Goal: Task Accomplishment & Management: Complete application form

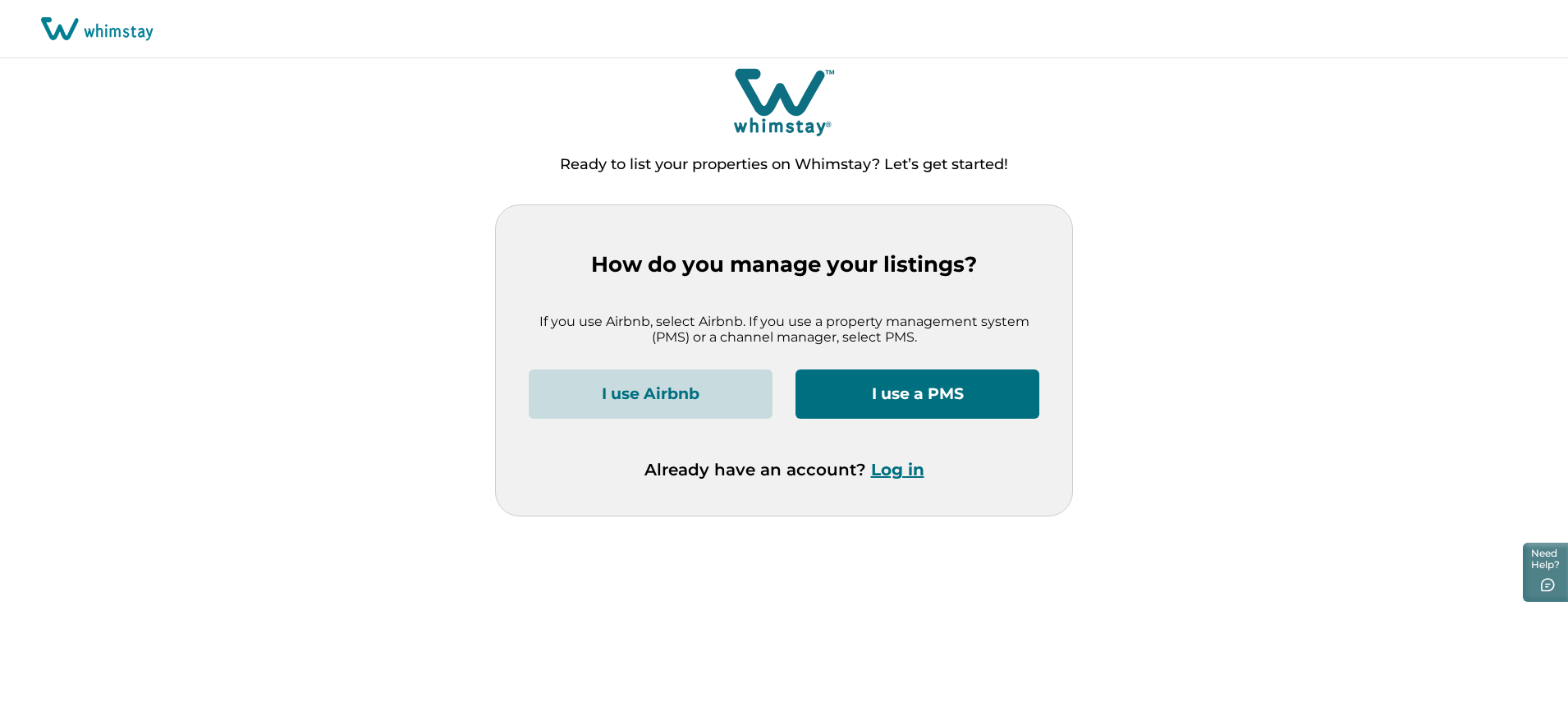
click at [944, 391] on button "I use a PMS" at bounding box center [917, 394] width 244 height 49
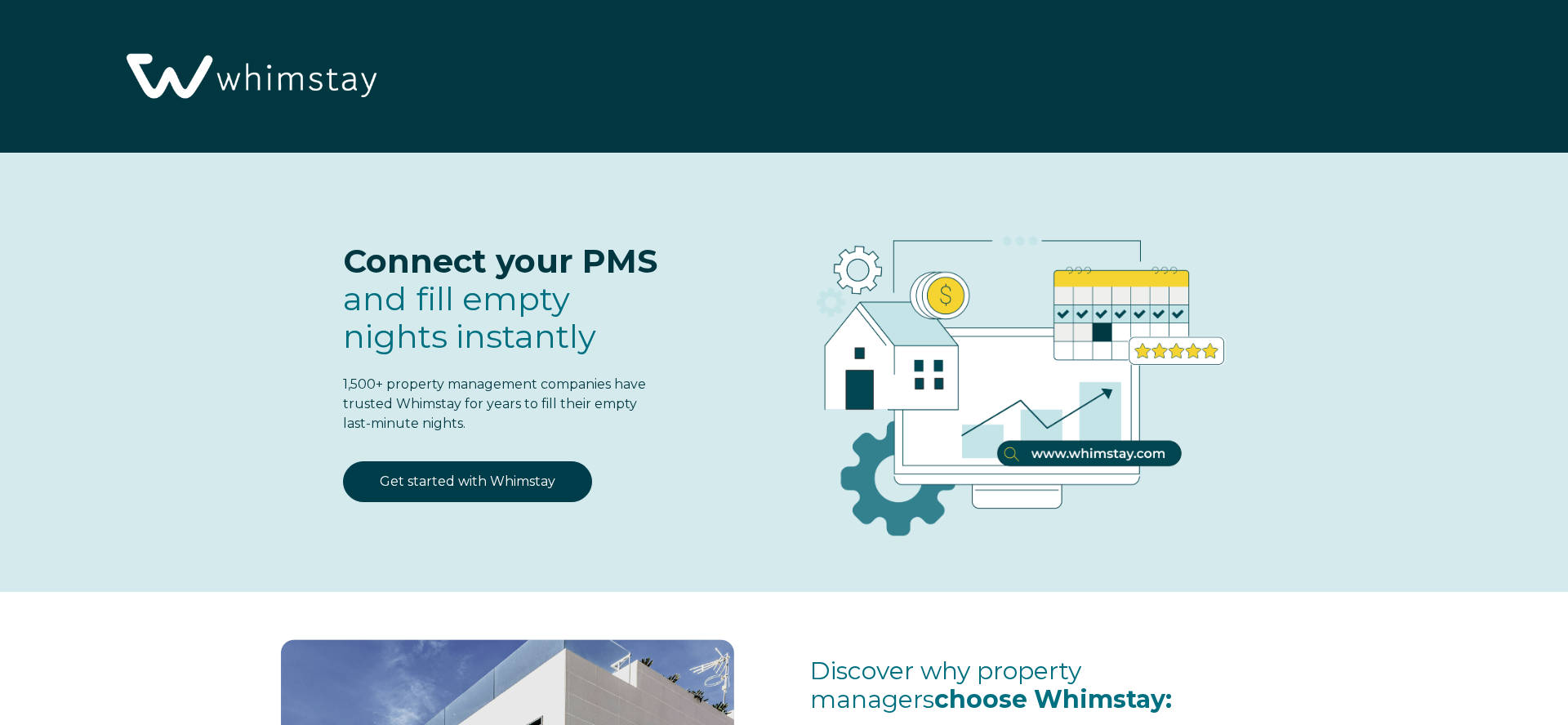
select select "US"
select select "Standard"
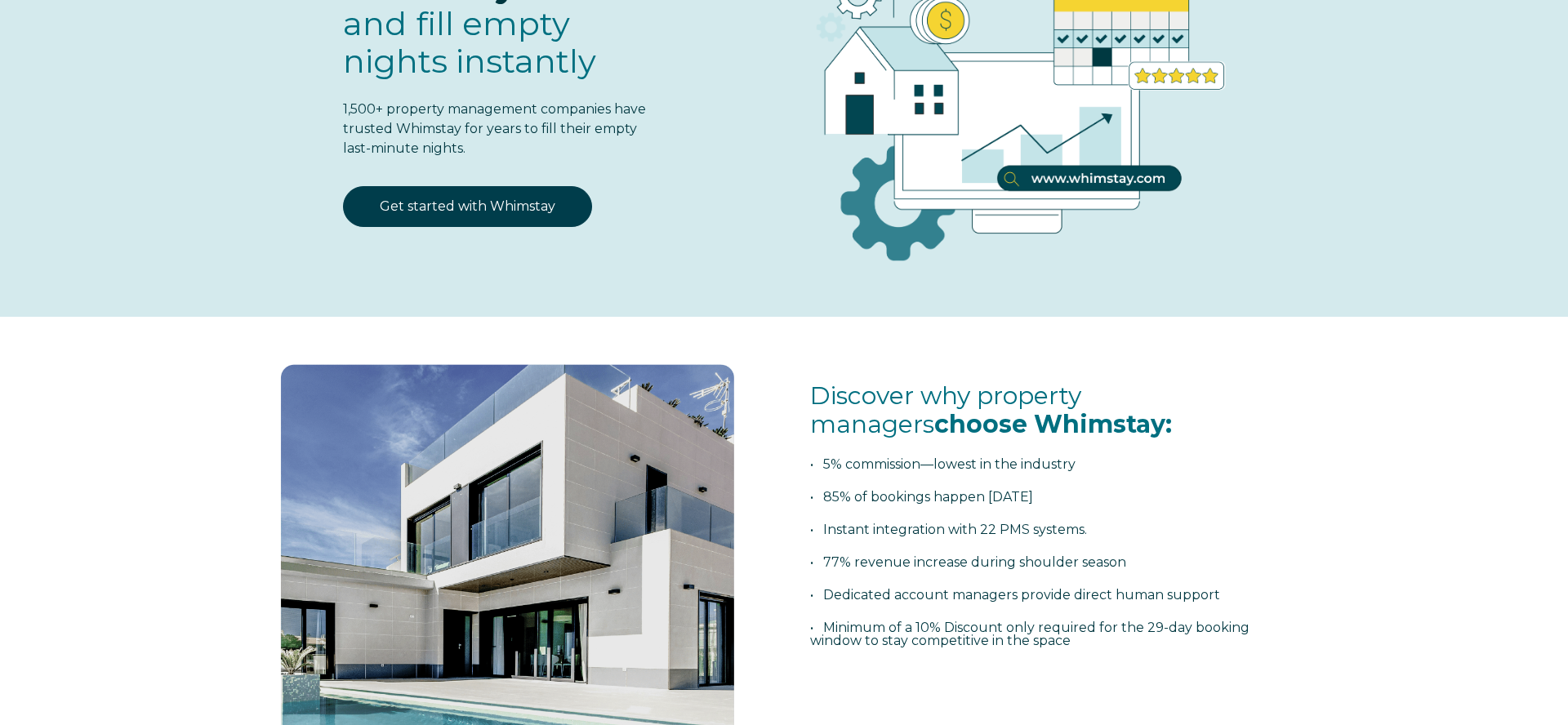
scroll to position [215, 0]
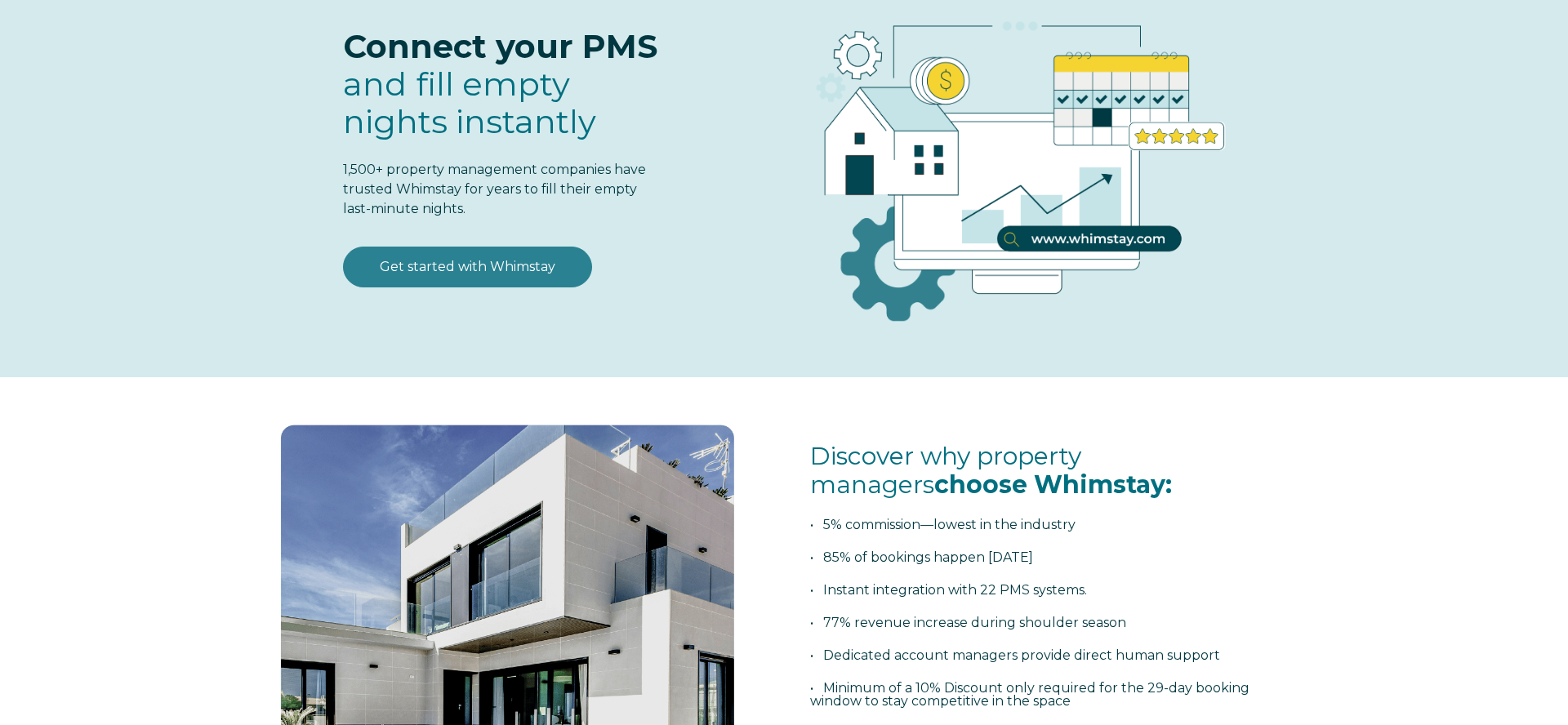
click at [454, 273] on link "Get started with Whimstay" at bounding box center [467, 267] width 249 height 41
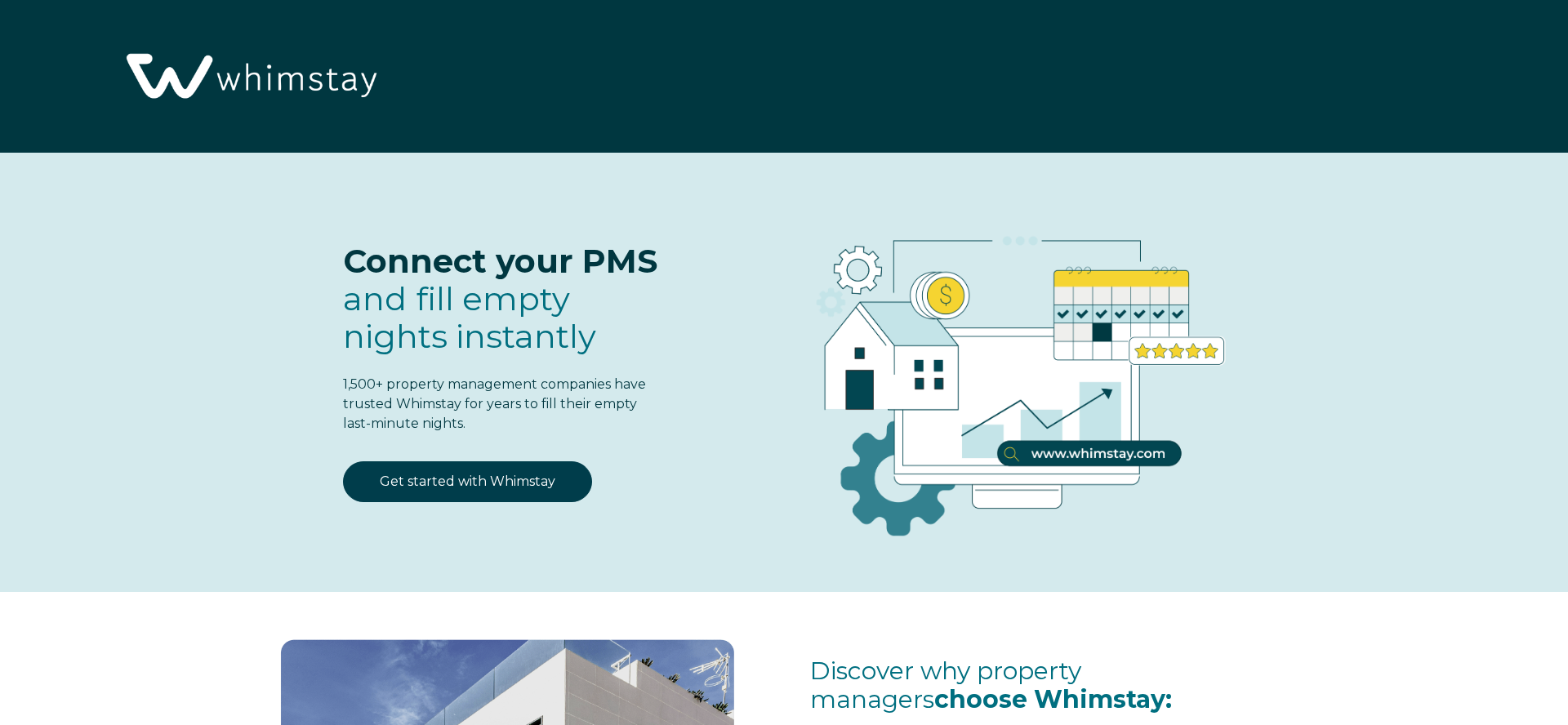
select select "US"
select select "Standard"
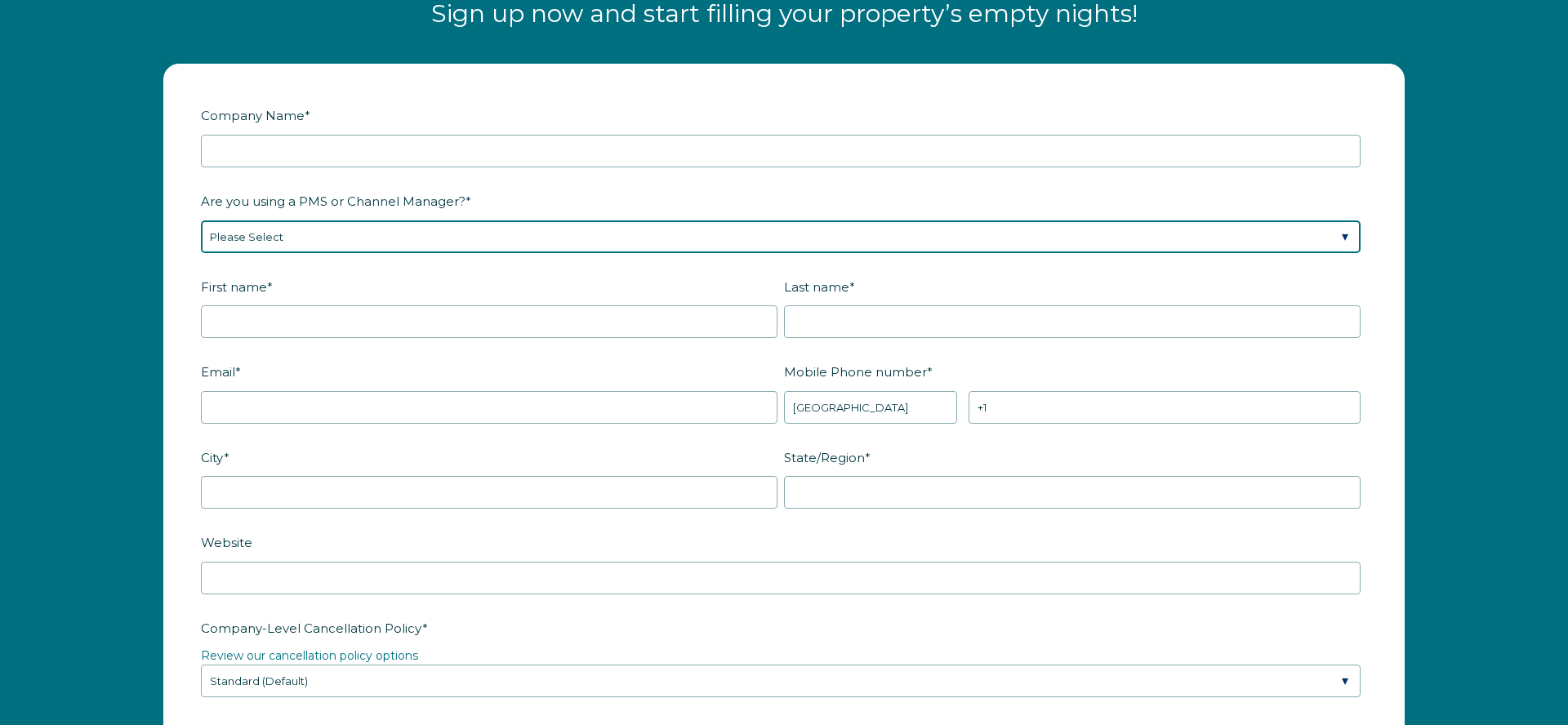
select select "Guesty"
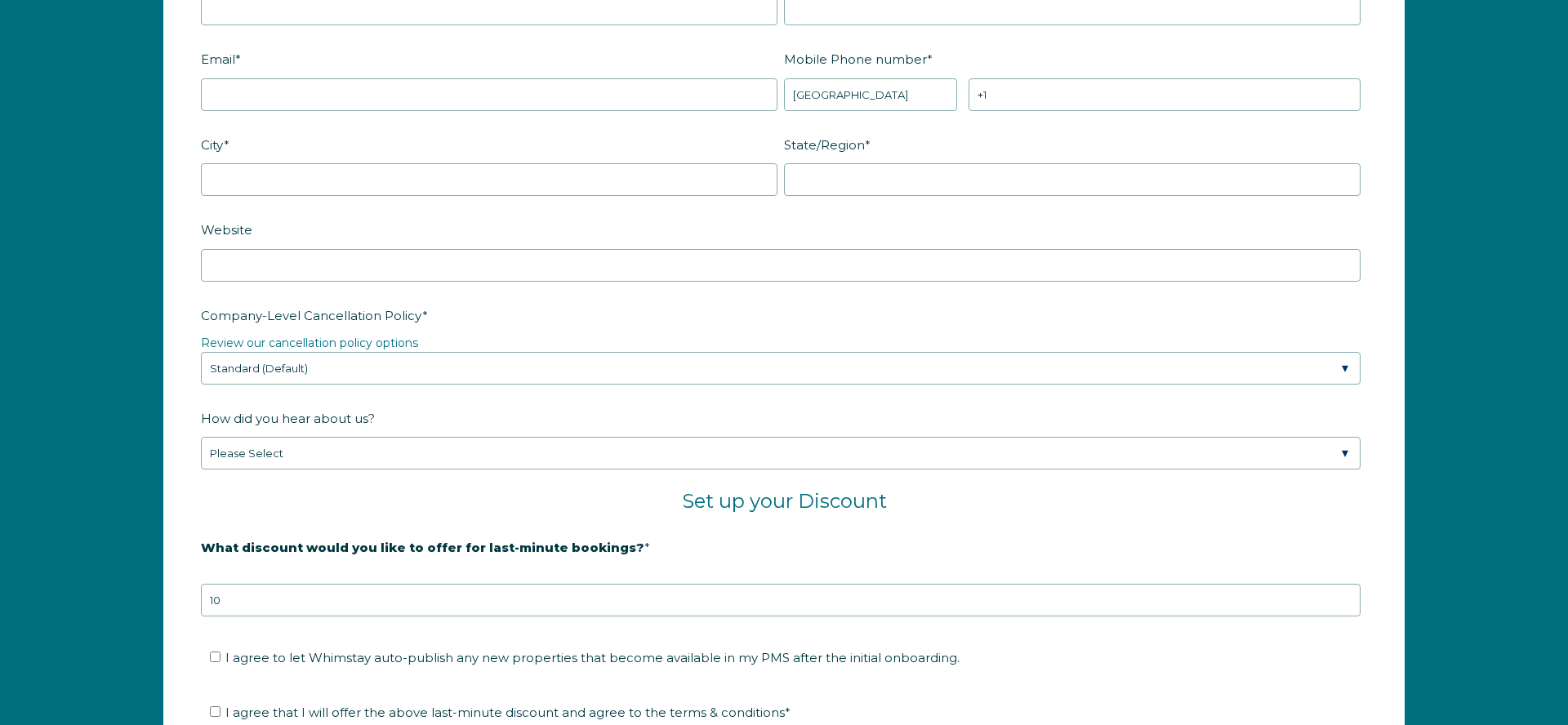
scroll to position [2627, 0]
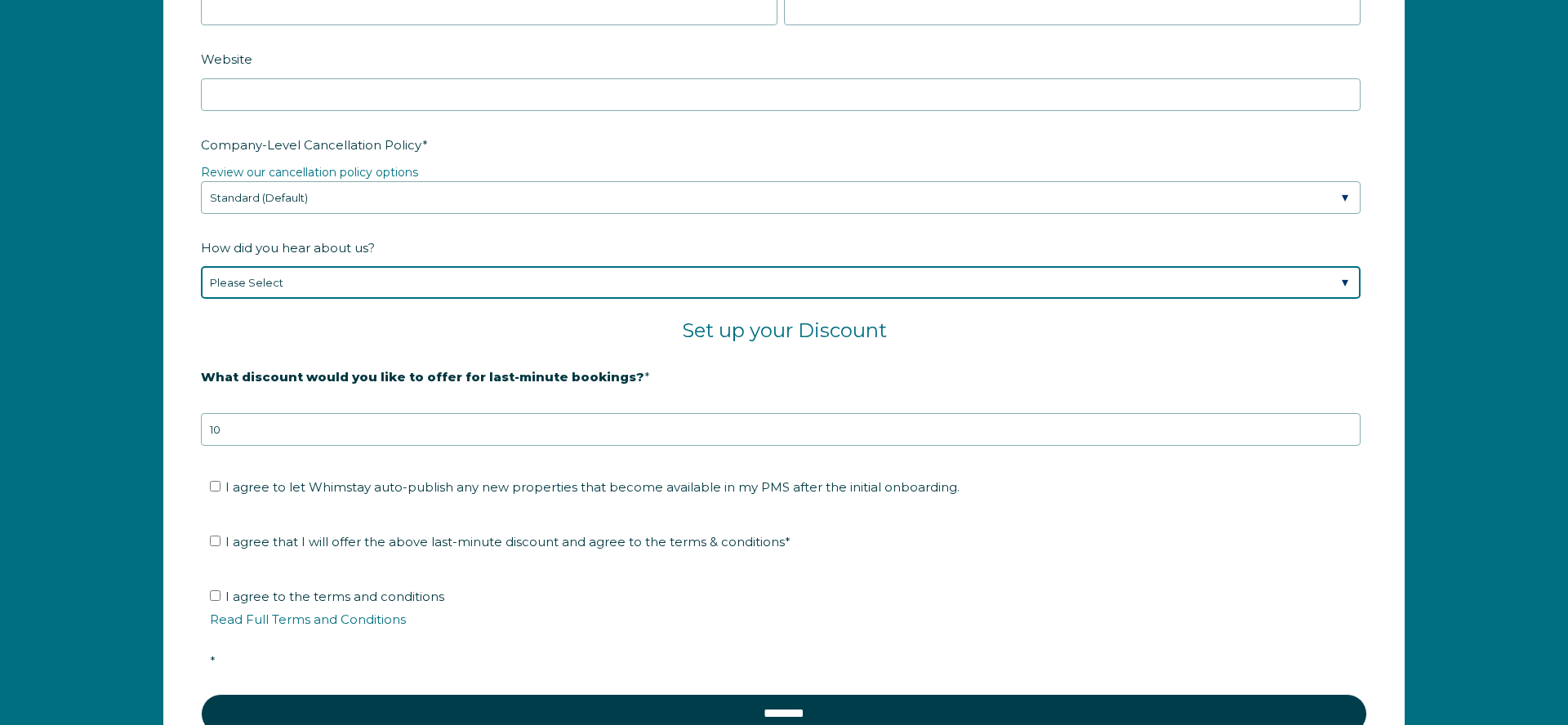
select select "Podcast"
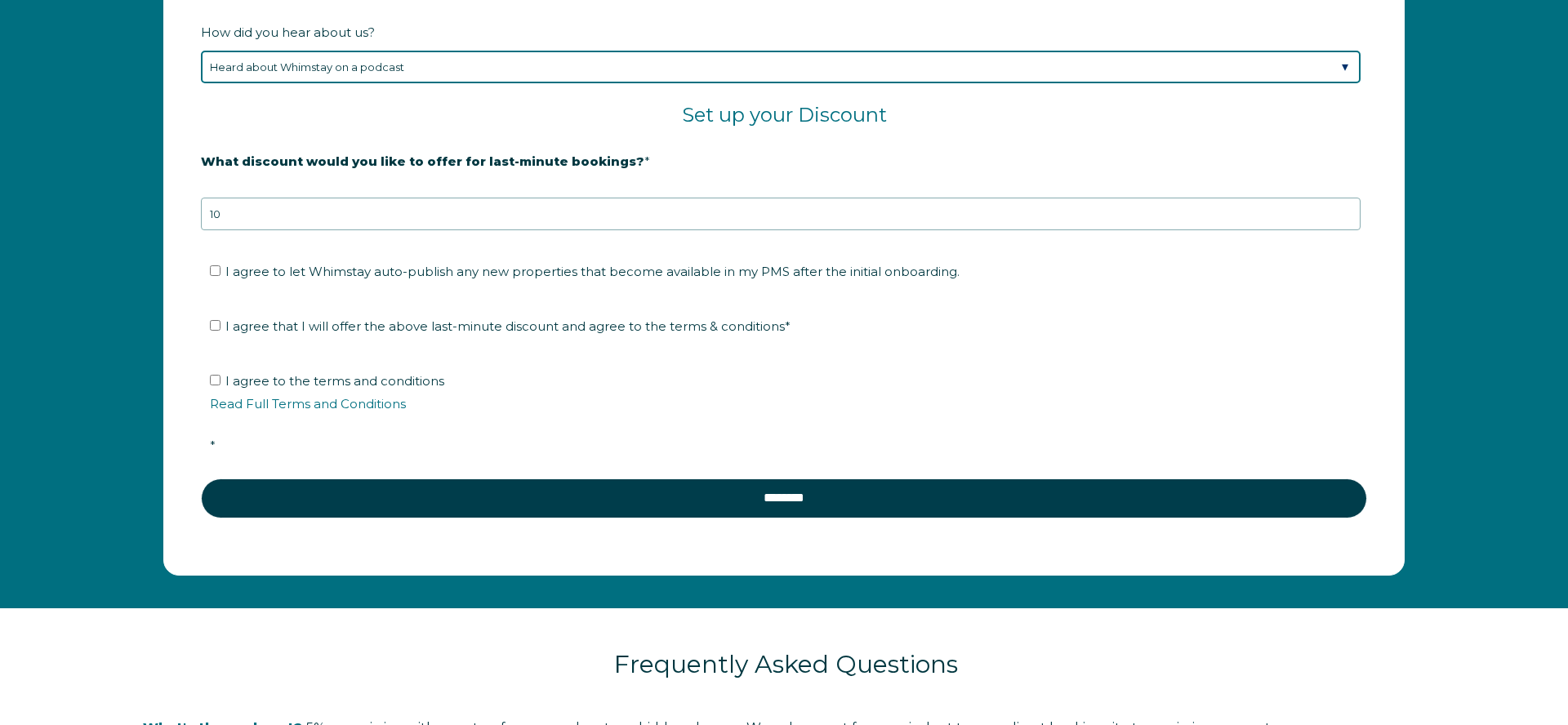
scroll to position [2844, 0]
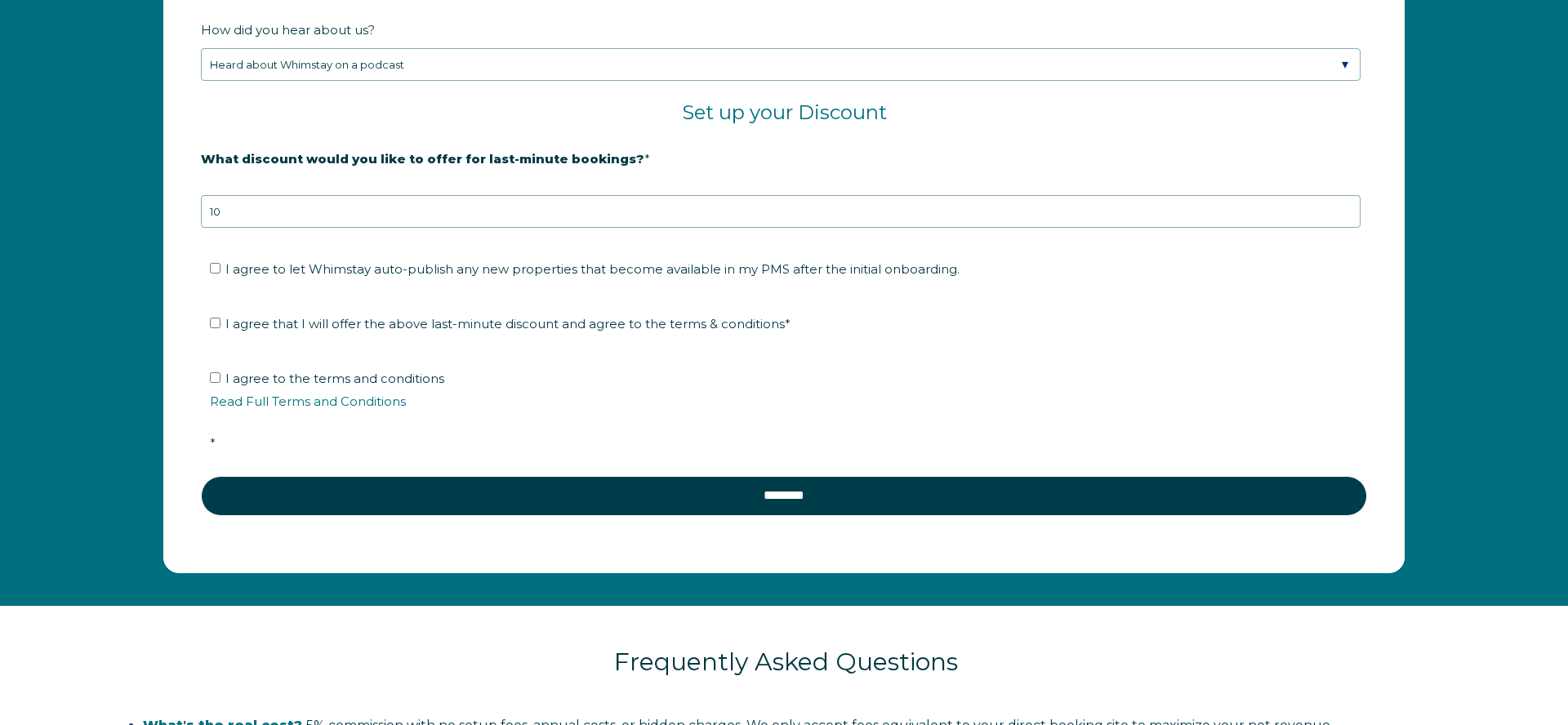
click at [213, 273] on input "I agree to let Whimstay auto-publish any new properties that become available i…" at bounding box center [215, 268] width 11 height 11
checkbox input "true"
click at [216, 326] on input "I agree that I will offer the above last-minute discount and agree to the terms…" at bounding box center [215, 323] width 11 height 11
checkbox input "true"
click at [212, 383] on input "I agree to the terms and conditions Read Full Terms and Conditions *" at bounding box center [215, 378] width 11 height 11
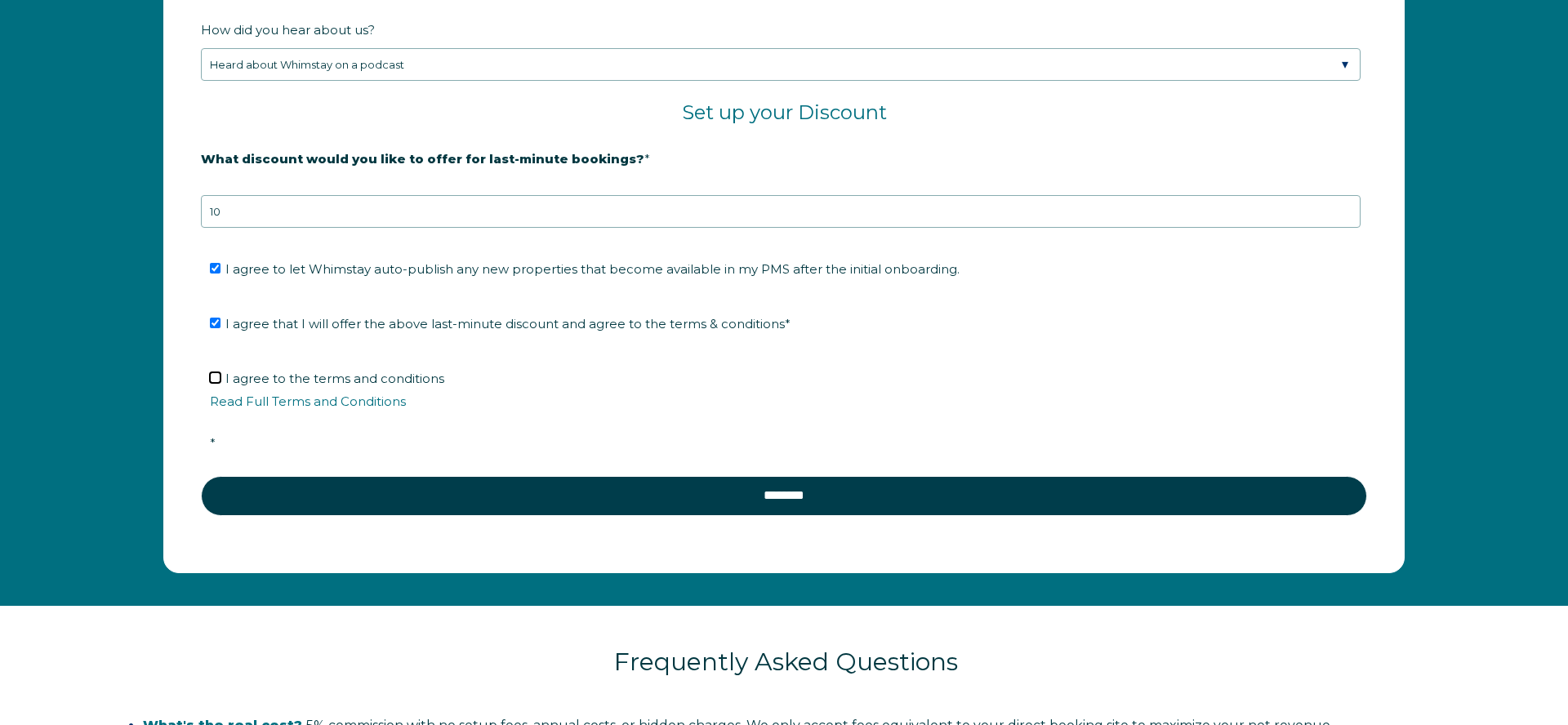
checkbox input "true"
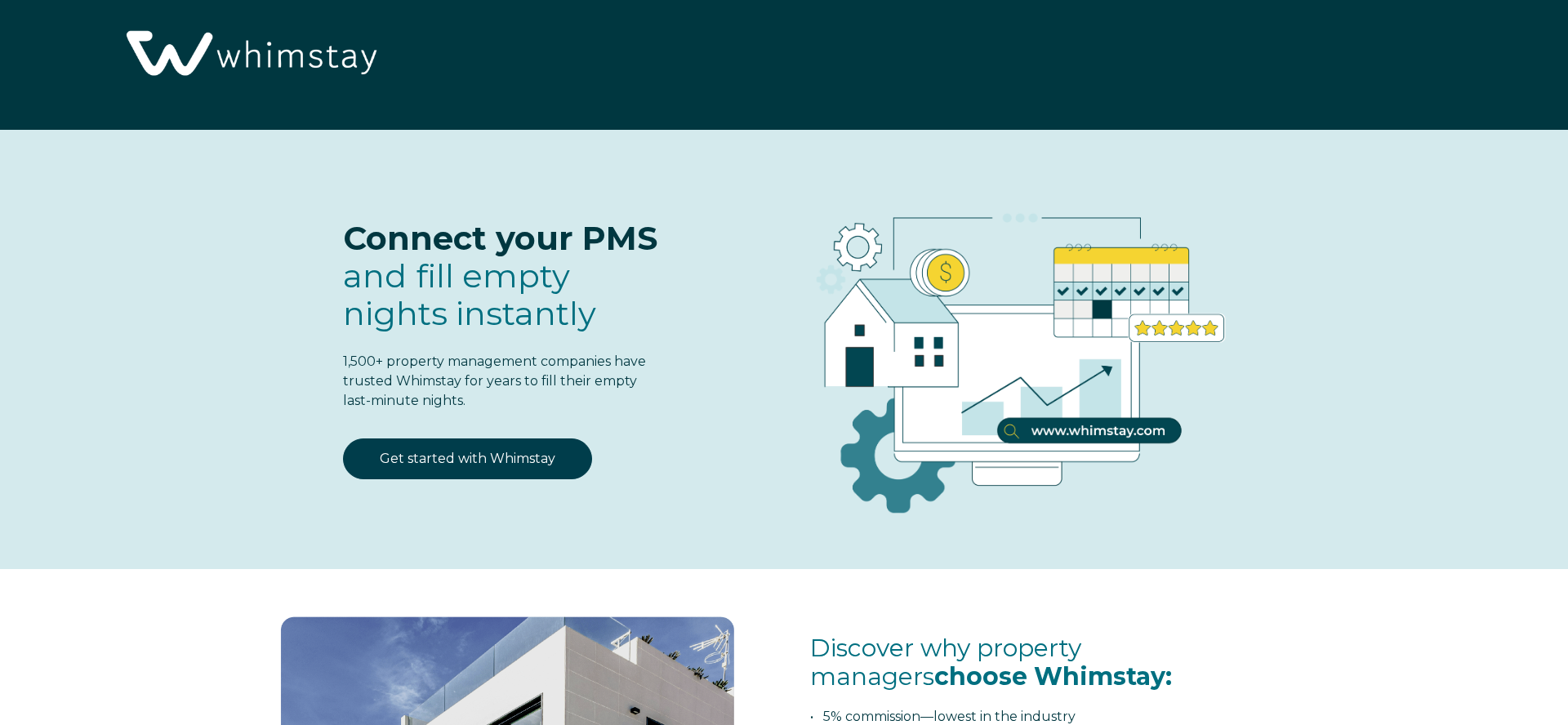
scroll to position [25, 0]
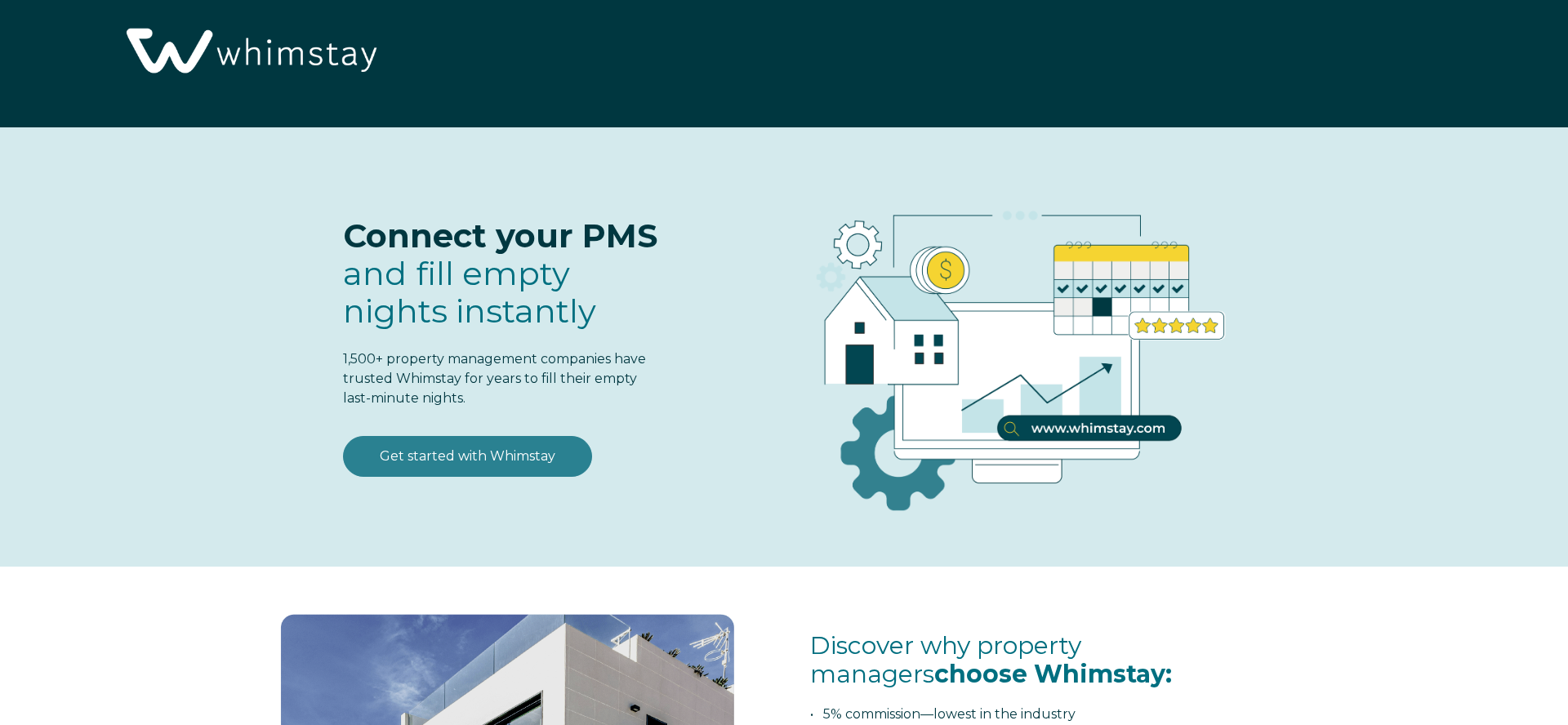
click at [541, 465] on link "Get started with Whimstay" at bounding box center [467, 457] width 249 height 41
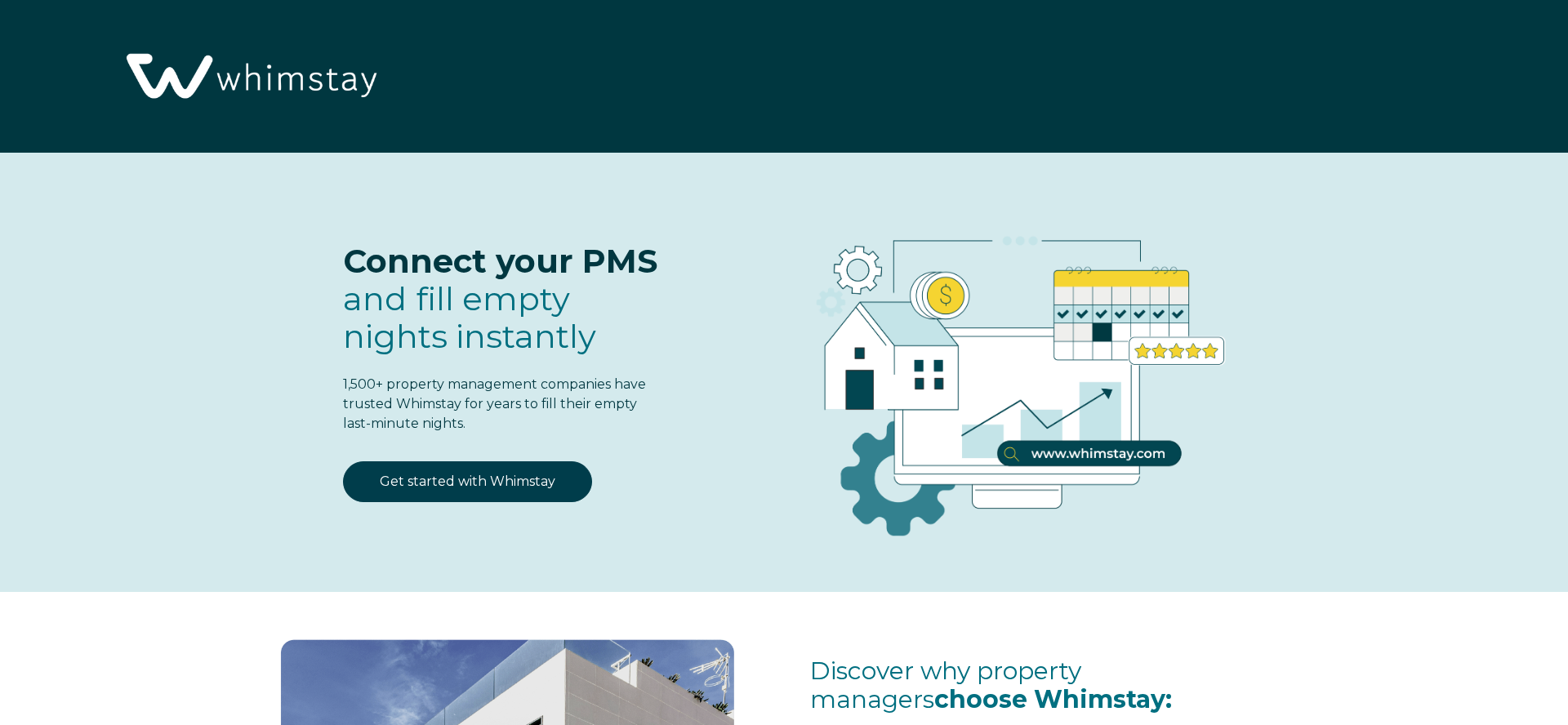
select select "US"
select select "Standard"
select select "US"
select select "Standard"
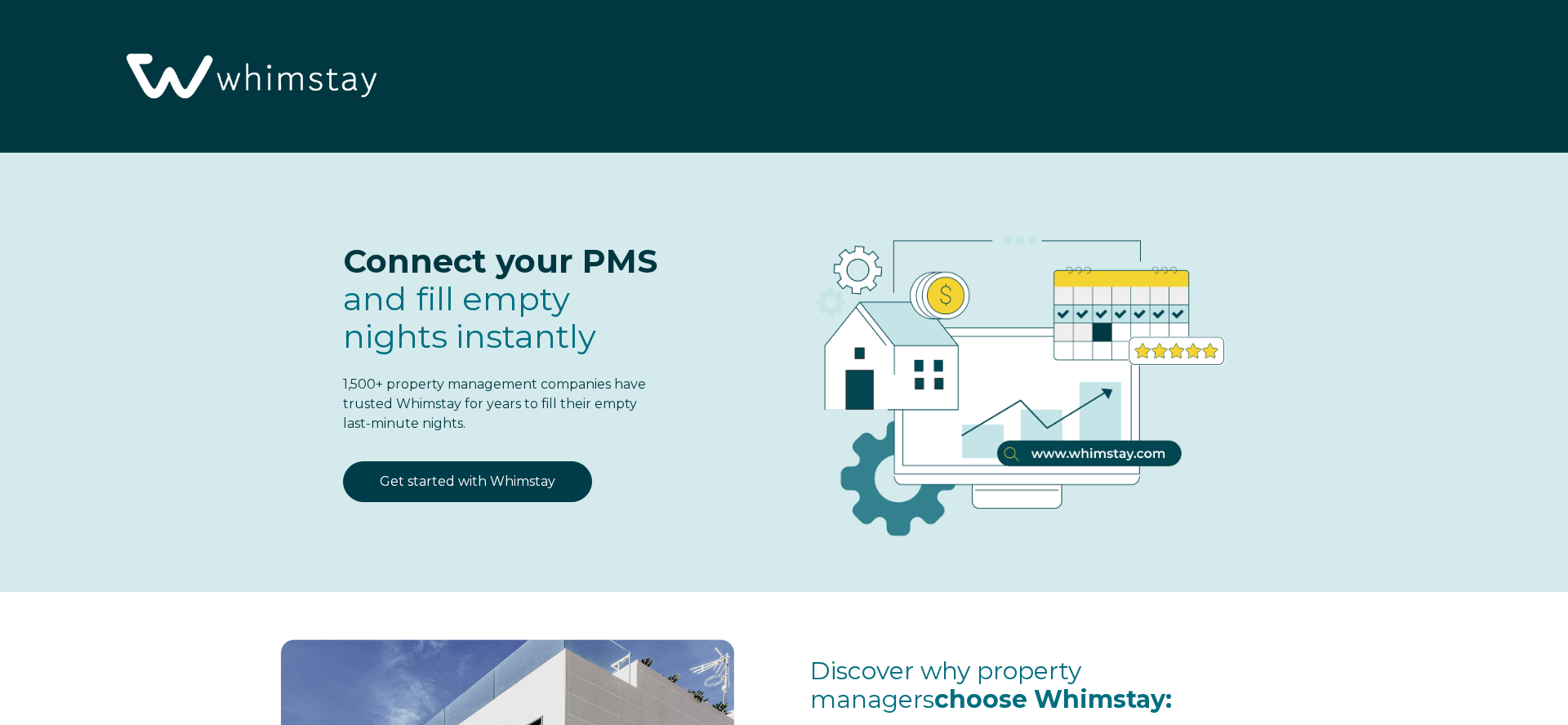
scroll to position [215, 0]
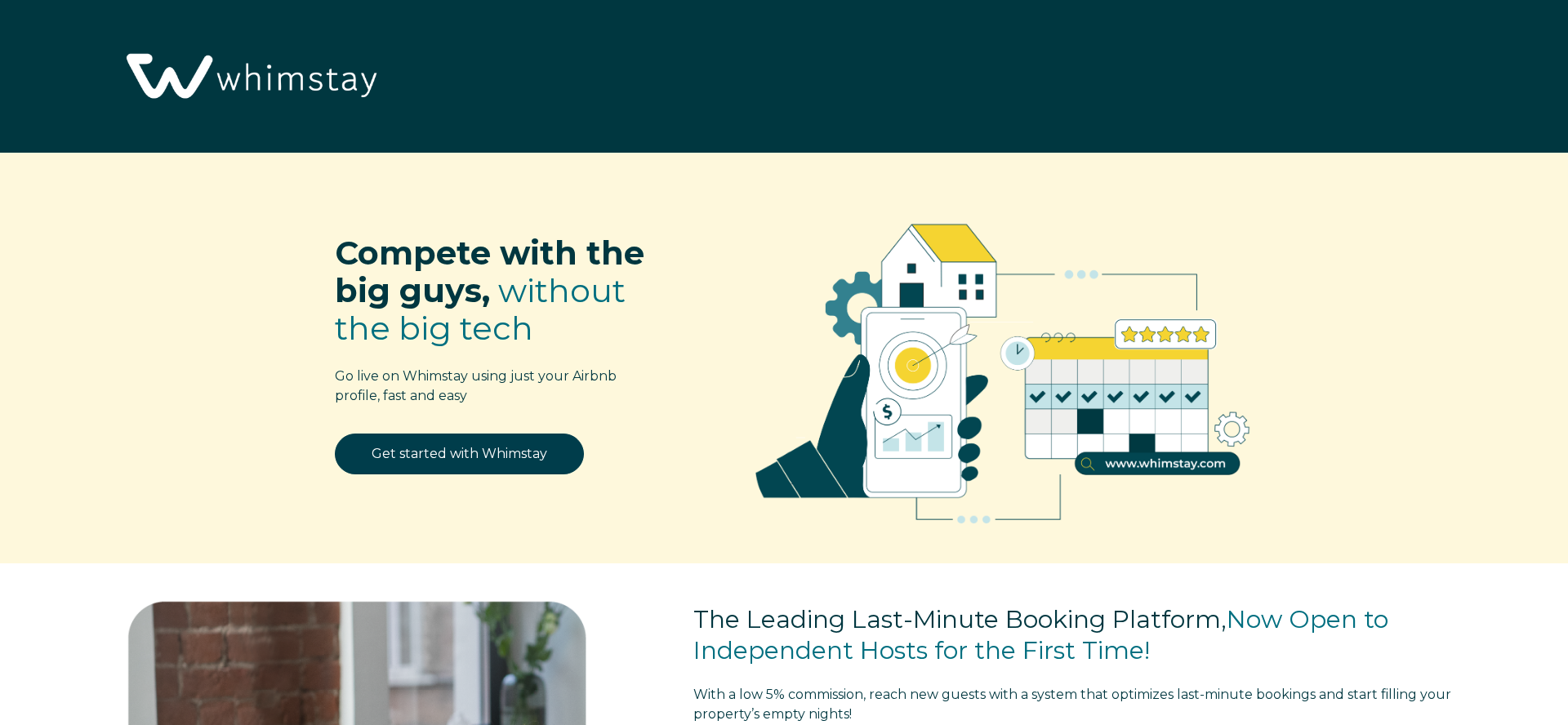
select select "US"
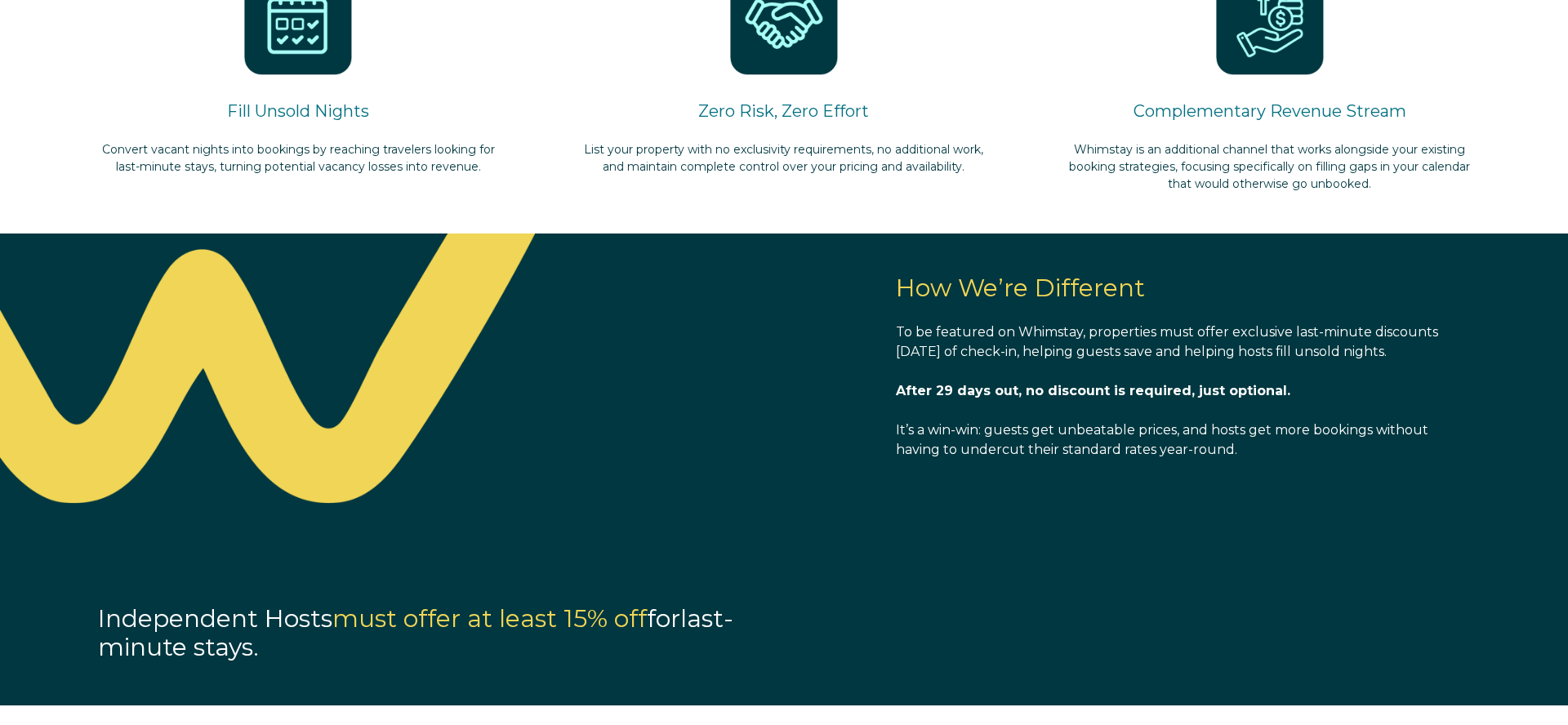
scroll to position [1290, 0]
